Goal: Task Accomplishment & Management: Use online tool/utility

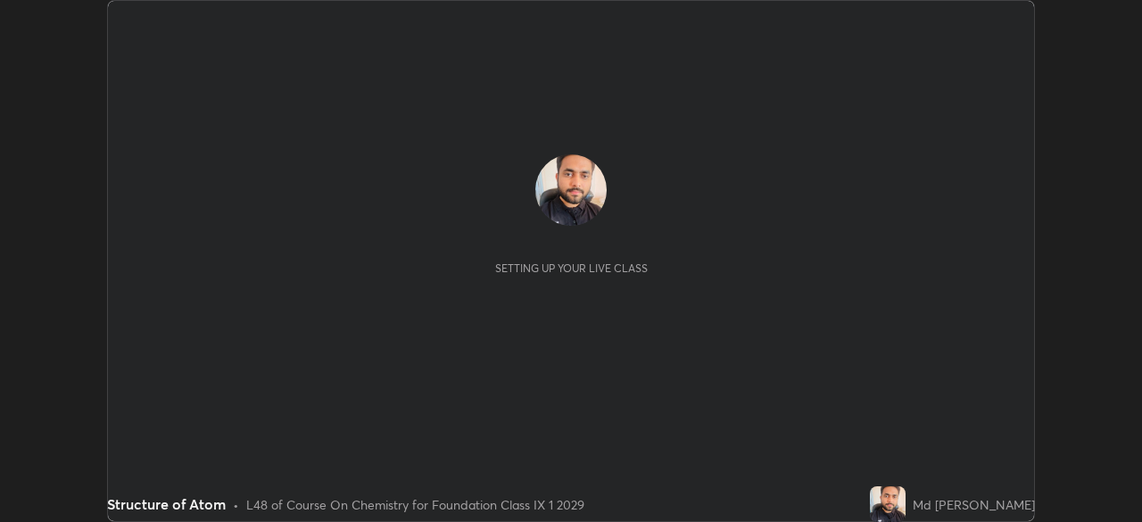
scroll to position [522, 1141]
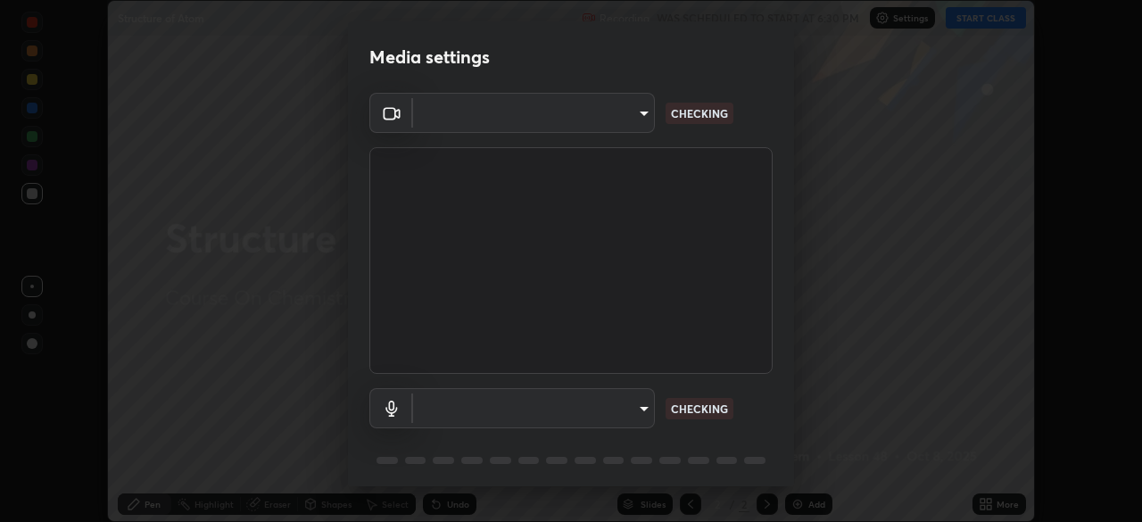
type input "6a58b21e3886260455e3a8f5b68a010b8d66c957dea9152d99a69134fe1af4a5"
click at [634, 406] on body "Erase all Structure of Atom Recording WAS SCHEDULED TO START AT 6:30 PM Setting…" at bounding box center [571, 261] width 1142 height 522
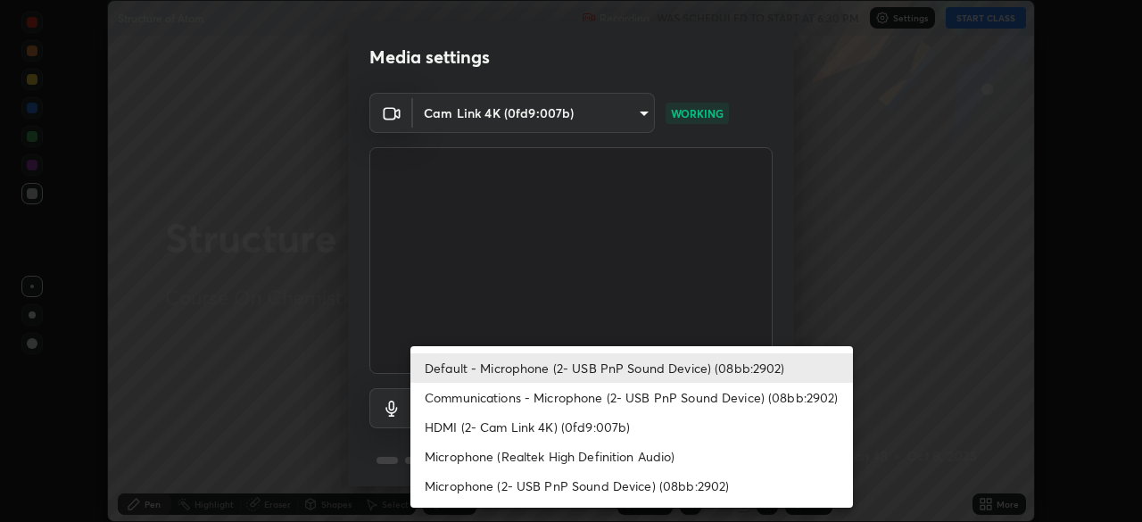
click at [615, 400] on li "Communications - Microphone (2- USB PnP Sound Device) (08bb:2902)" at bounding box center [631, 397] width 442 height 29
type input "communications"
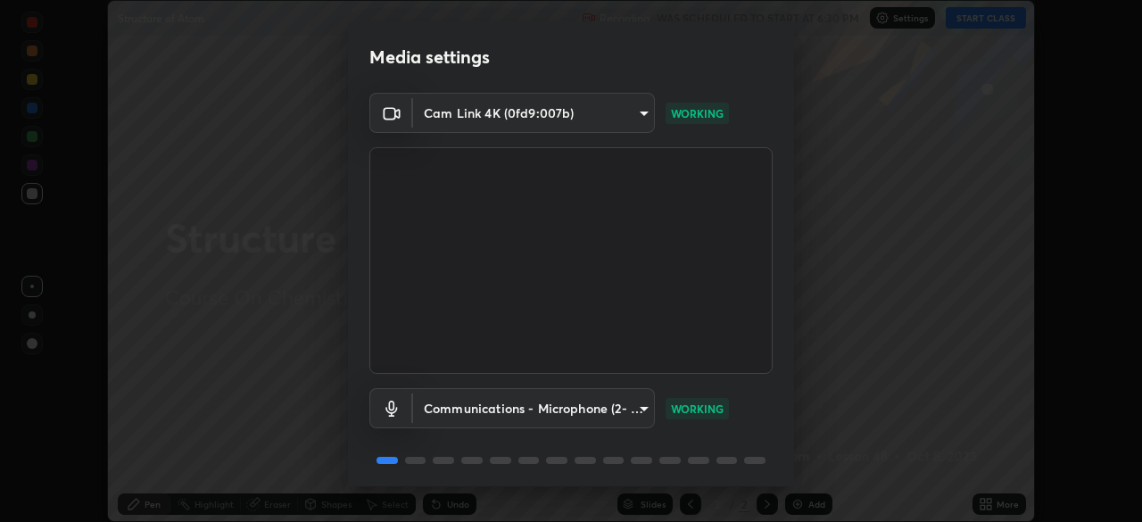
scroll to position [63, 0]
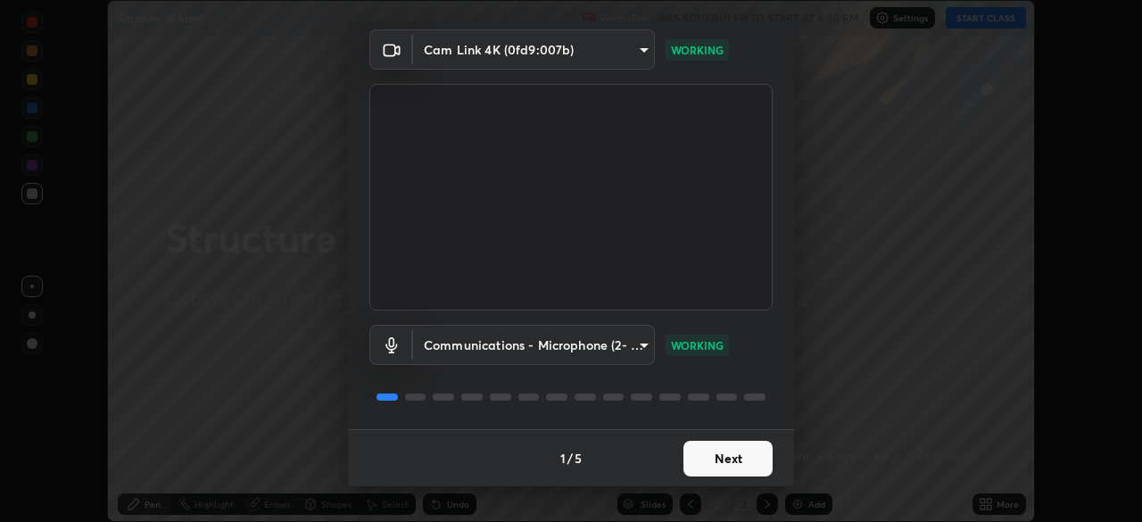
click at [731, 441] on button "Next" at bounding box center [727, 459] width 89 height 36
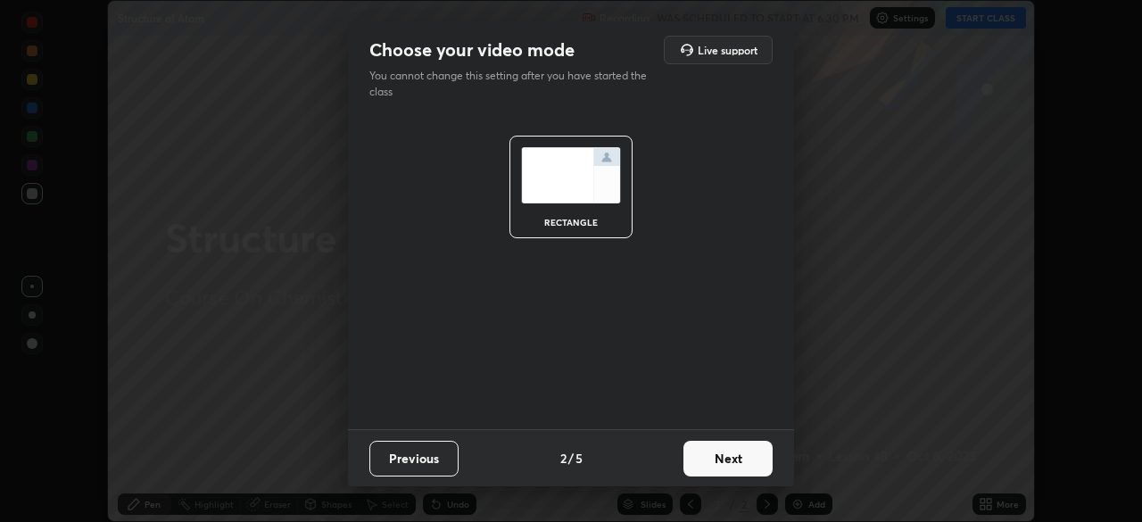
click at [737, 446] on button "Next" at bounding box center [727, 459] width 89 height 36
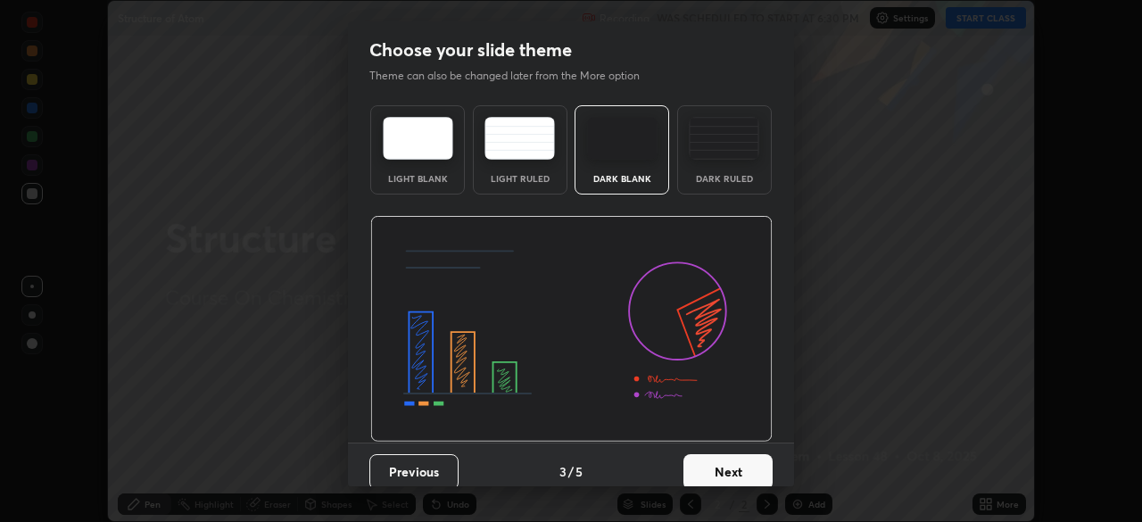
click at [735, 458] on button "Next" at bounding box center [727, 472] width 89 height 36
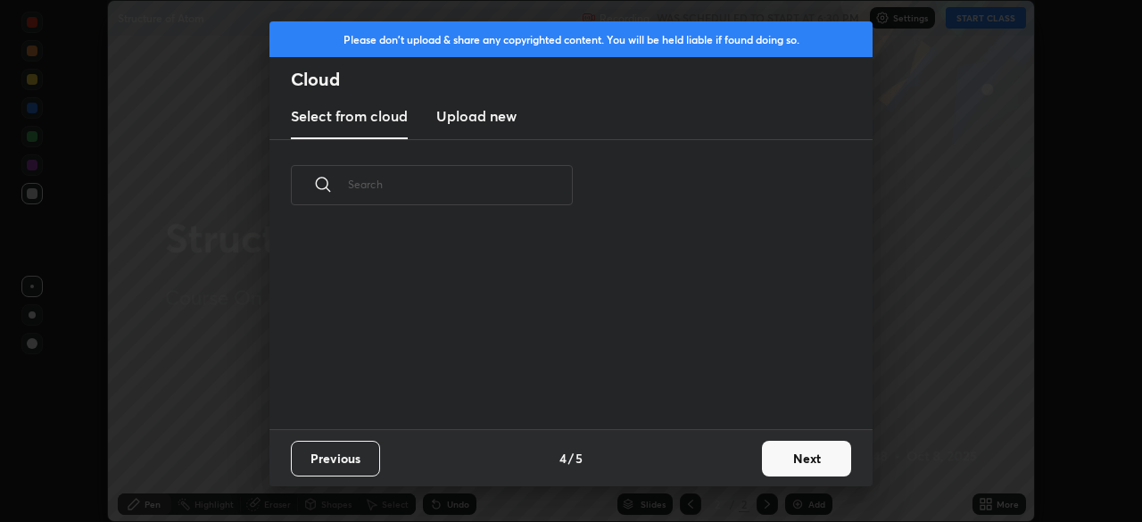
click at [764, 461] on button "Next" at bounding box center [806, 459] width 89 height 36
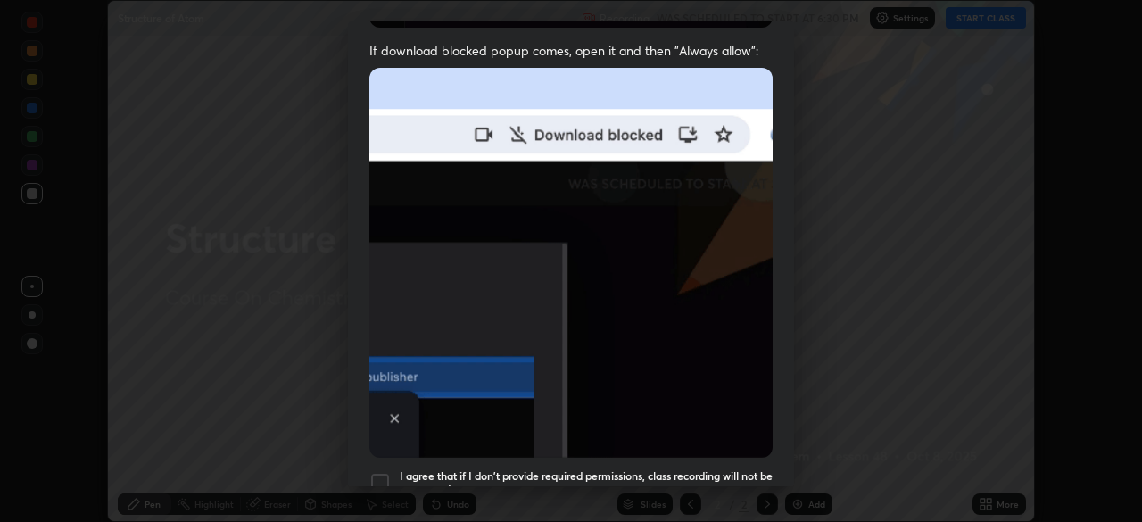
scroll to position [364, 0]
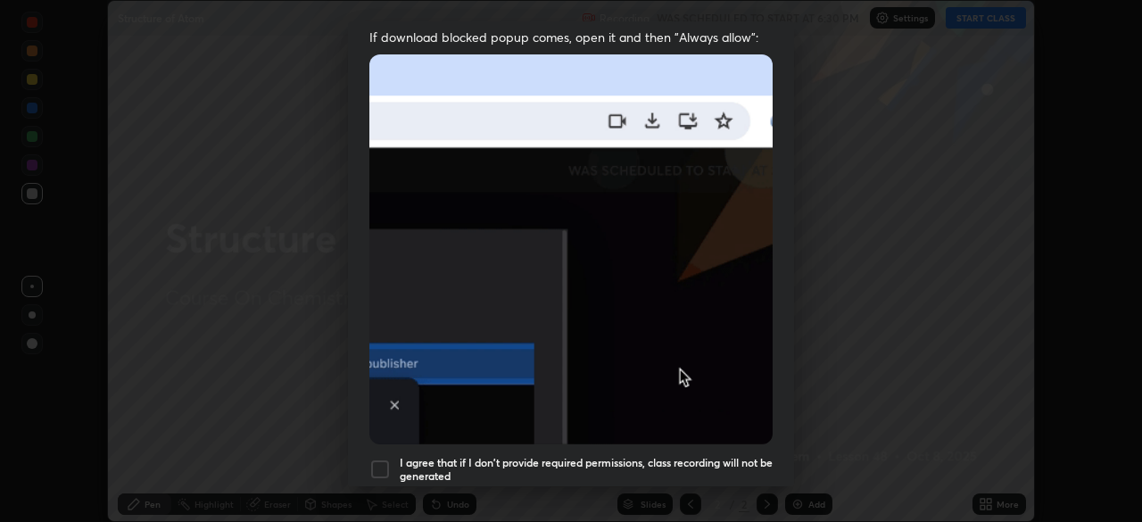
click at [394, 458] on div "I agree that if I don't provide required permissions, class recording will not …" at bounding box center [570, 468] width 403 height 21
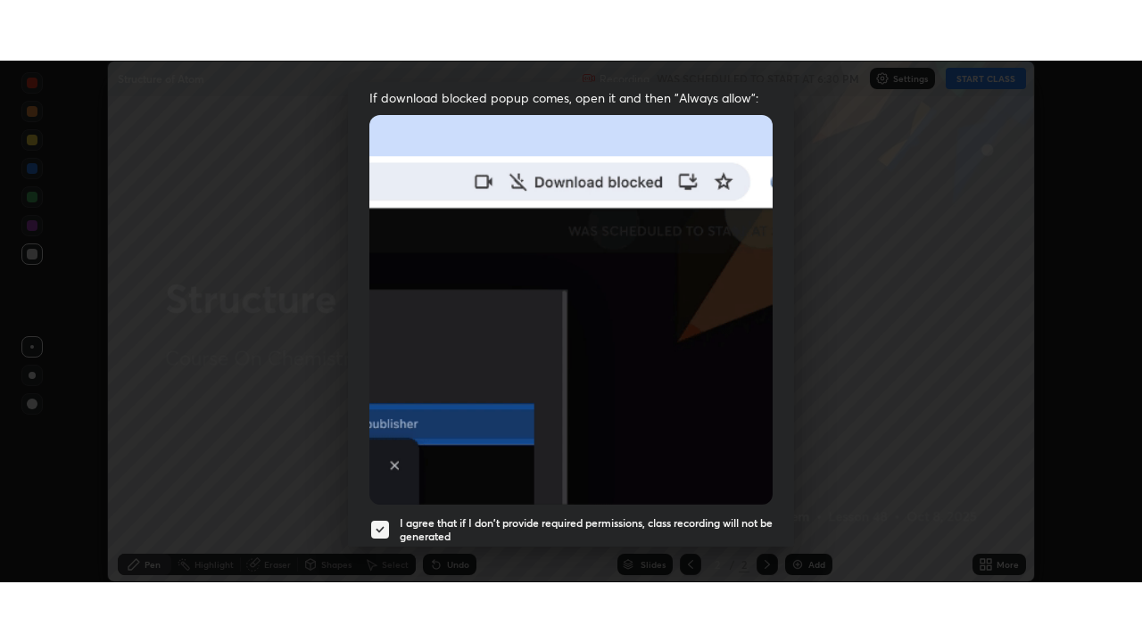
scroll to position [427, 0]
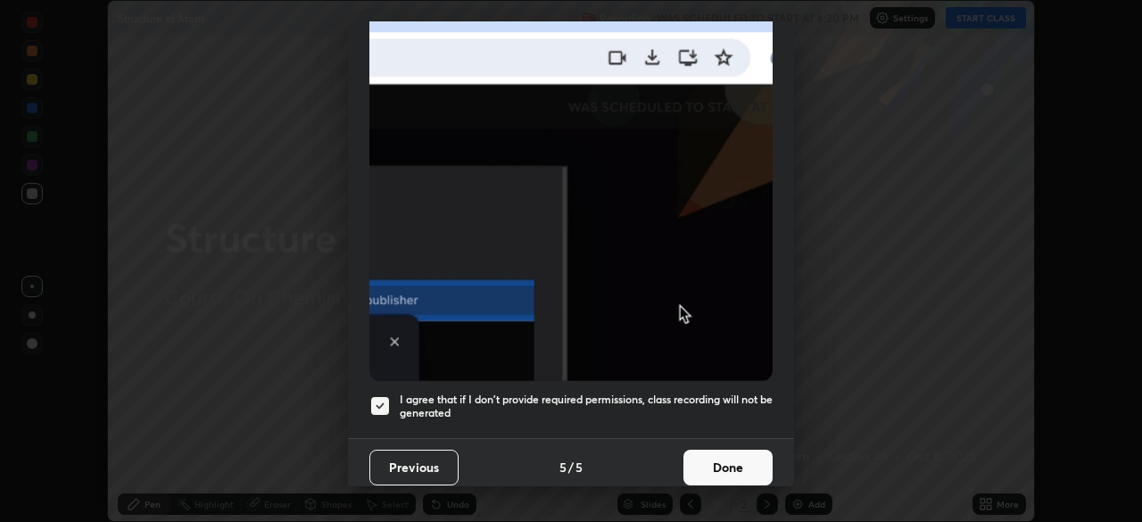
click at [738, 464] on button "Done" at bounding box center [727, 468] width 89 height 36
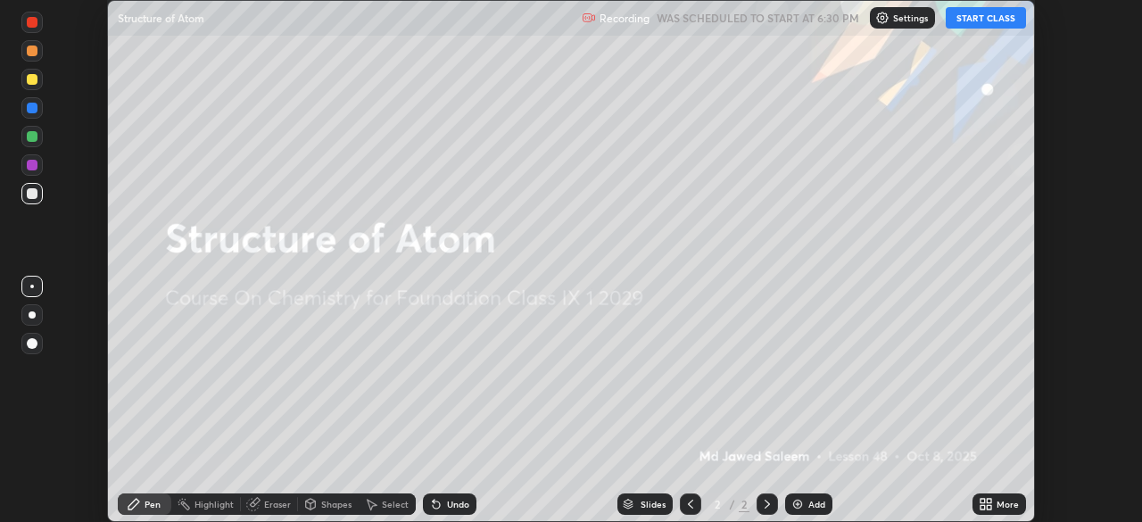
click at [987, 23] on button "START CLASS" at bounding box center [985, 17] width 80 height 21
click at [978, 489] on div "More" at bounding box center [999, 504] width 54 height 36
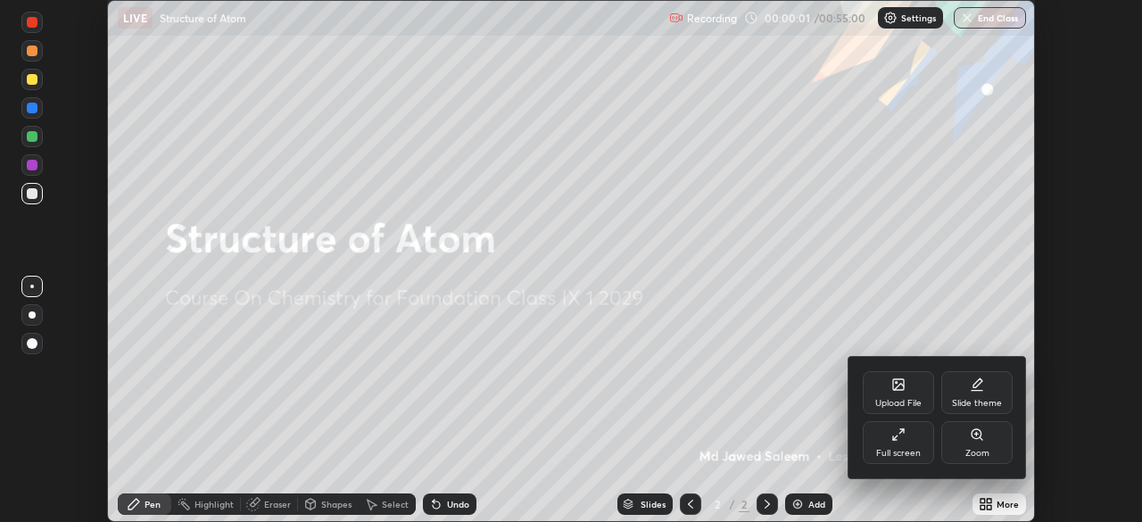
click at [920, 440] on div "Full screen" at bounding box center [897, 442] width 71 height 43
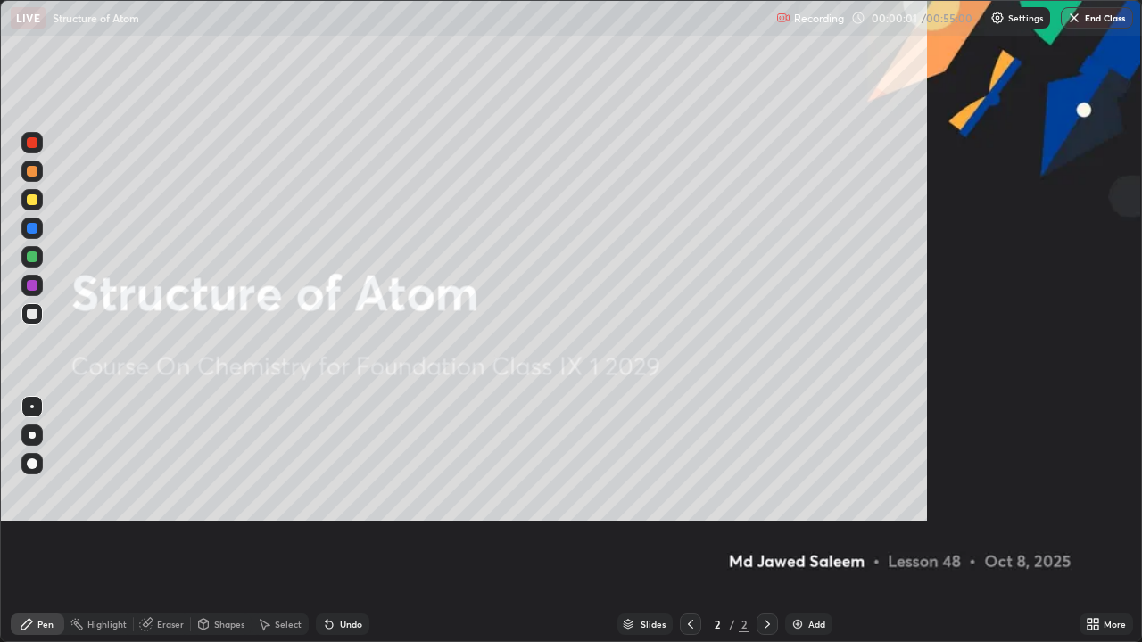
scroll to position [642, 1142]
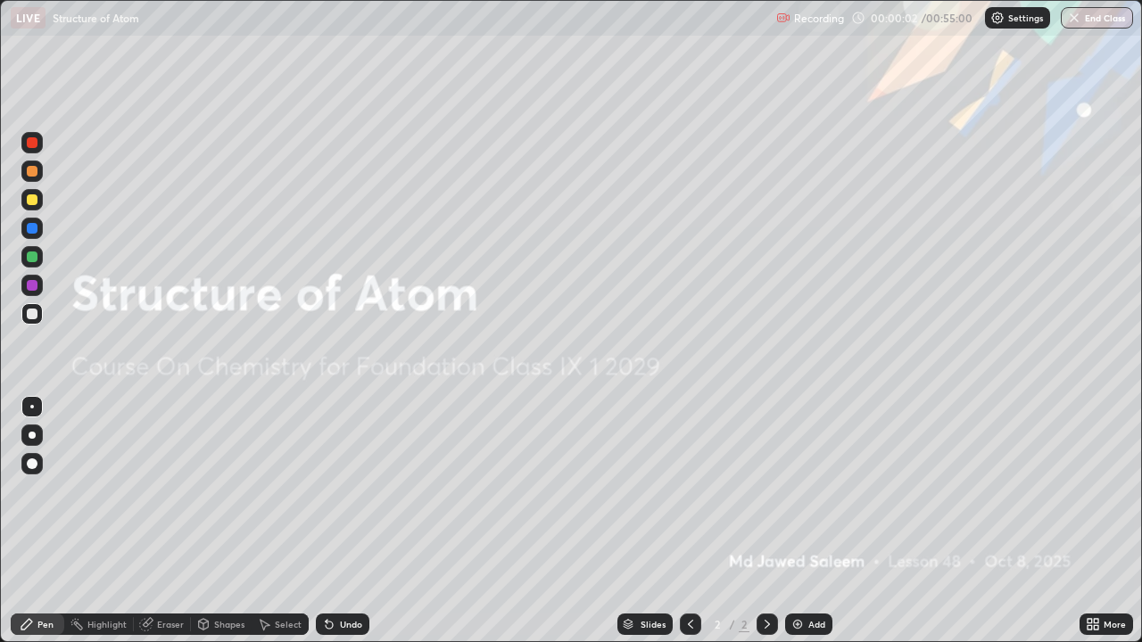
click at [808, 521] on div "Add" at bounding box center [816, 624] width 17 height 9
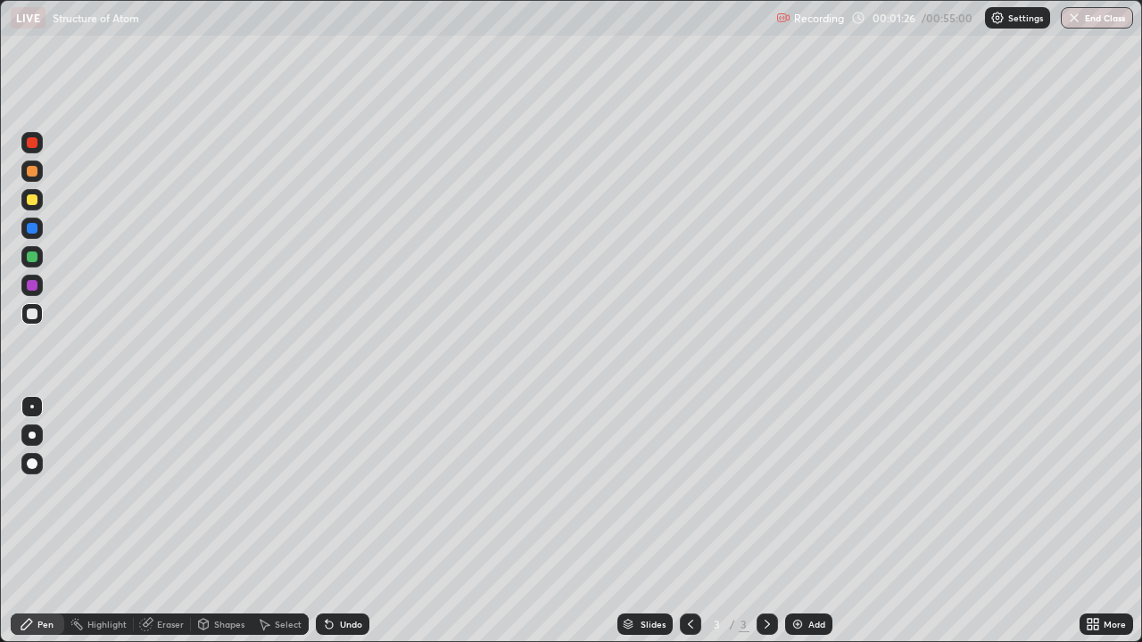
click at [33, 200] on div at bounding box center [32, 199] width 11 height 11
click at [53, 70] on div "Erase all" at bounding box center [32, 321] width 43 height 571
click at [337, 521] on div "Undo" at bounding box center [343, 624] width 54 height 21
click at [812, 521] on div "Add" at bounding box center [808, 624] width 47 height 21
click at [1080, 23] on img "button" at bounding box center [1074, 18] width 14 height 14
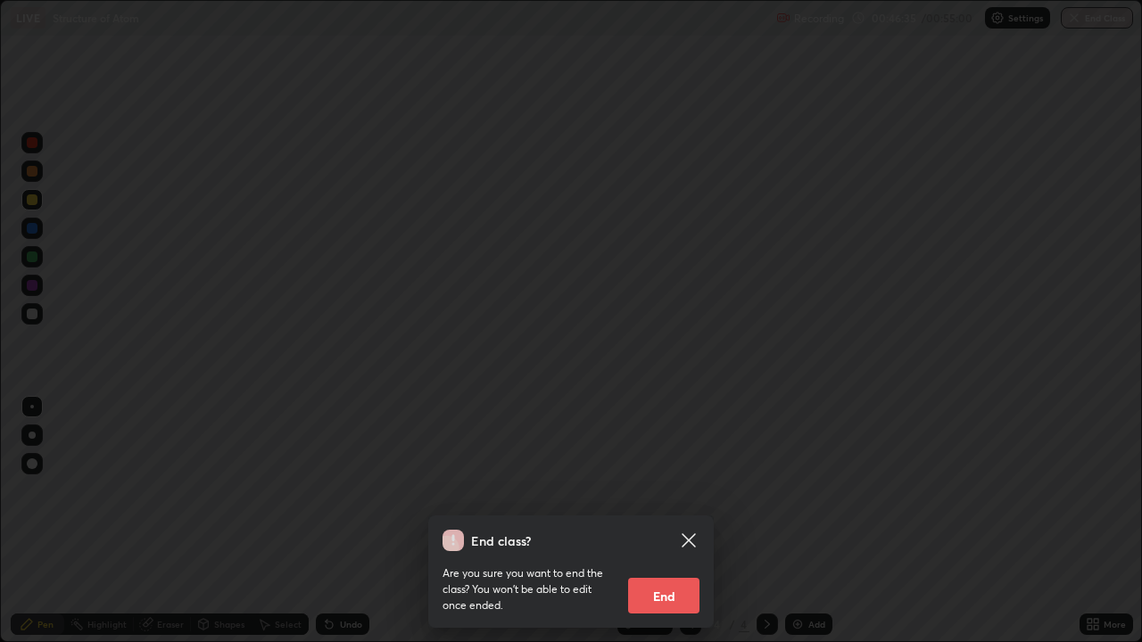
click at [672, 521] on button "End" at bounding box center [663, 596] width 71 height 36
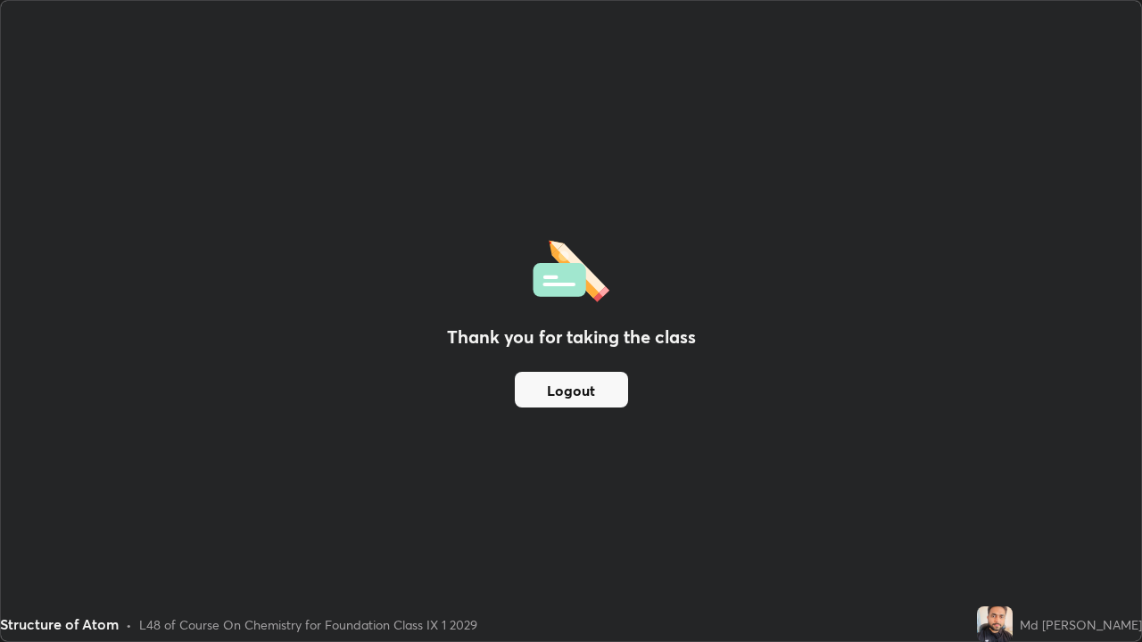
click at [580, 392] on button "Logout" at bounding box center [571, 390] width 113 height 36
